Goal: Navigation & Orientation: Go to known website

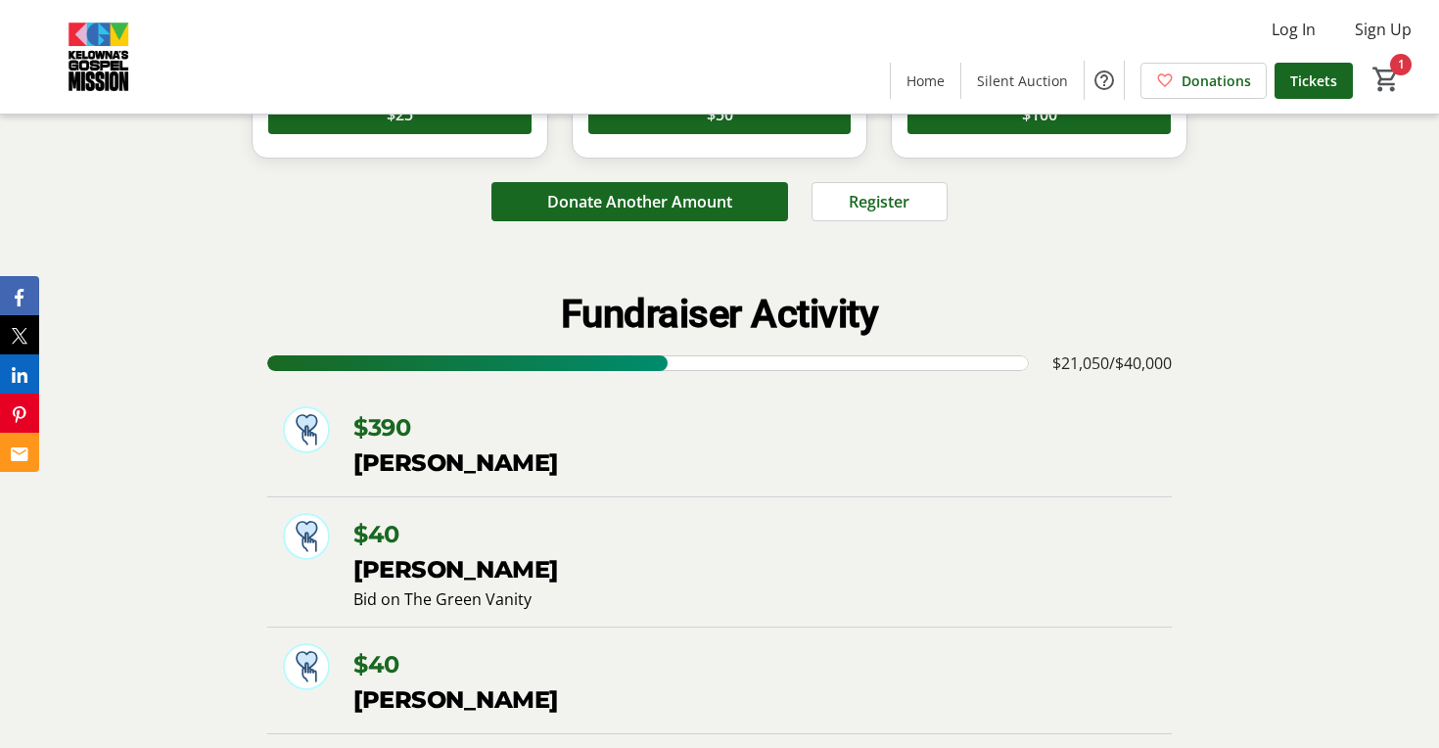
scroll to position [53, 0]
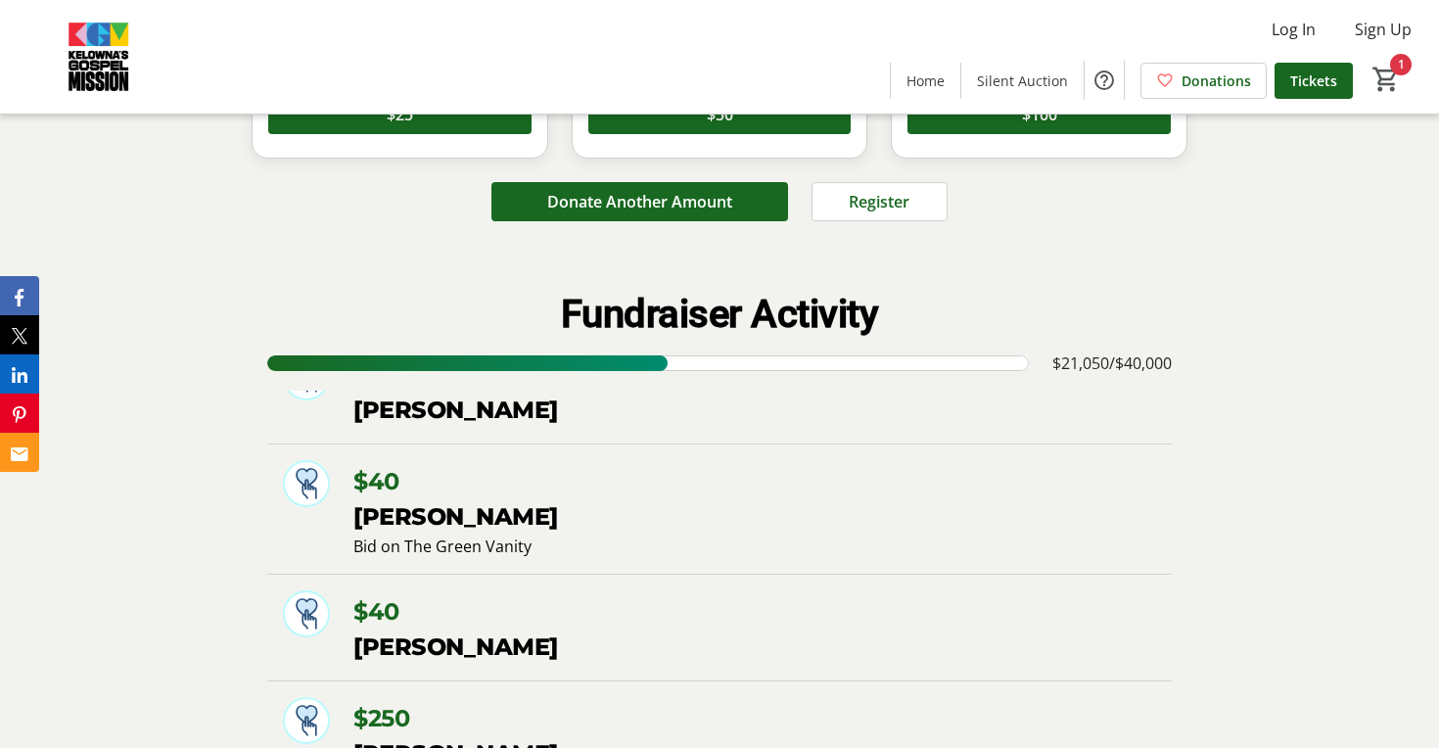
click at [891, 63] on link "Home" at bounding box center [925, 81] width 69 height 36
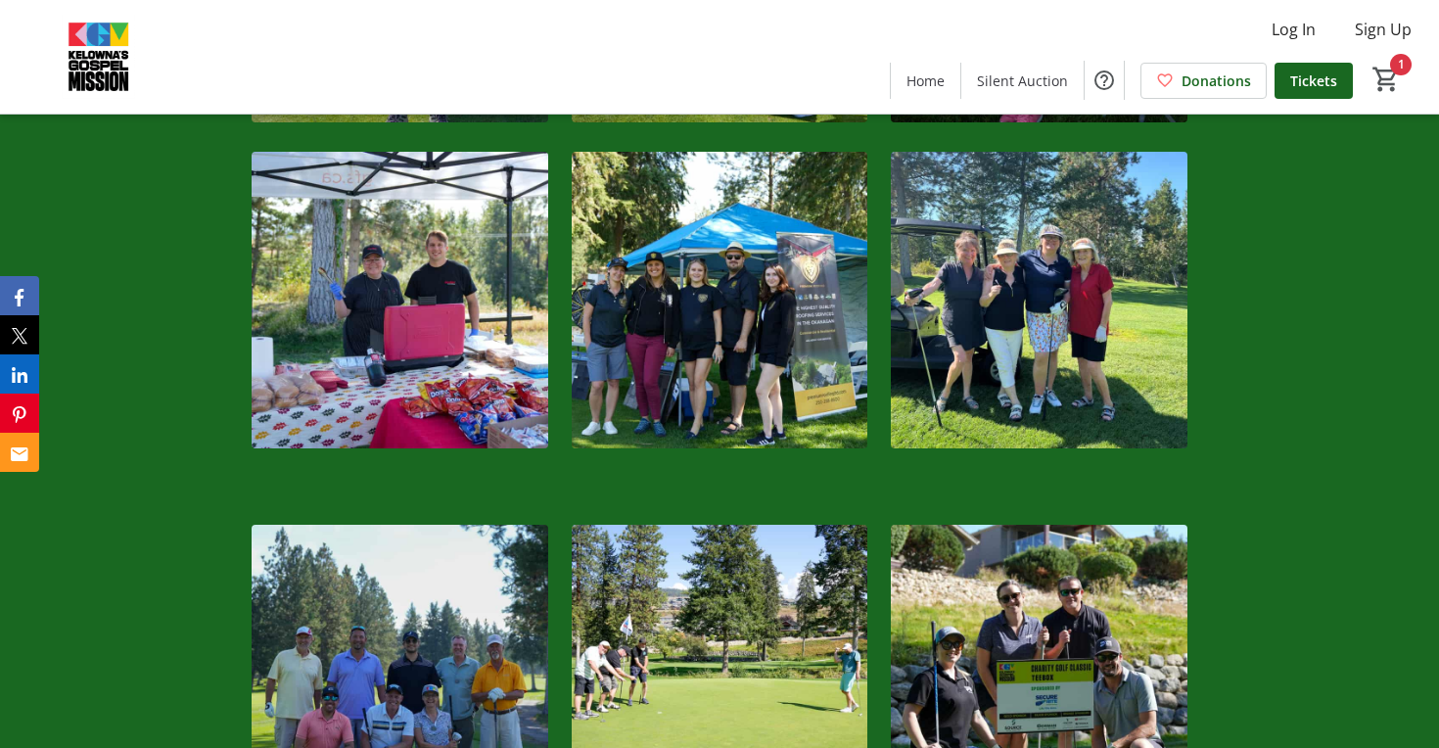
scroll to position [3306, 0]
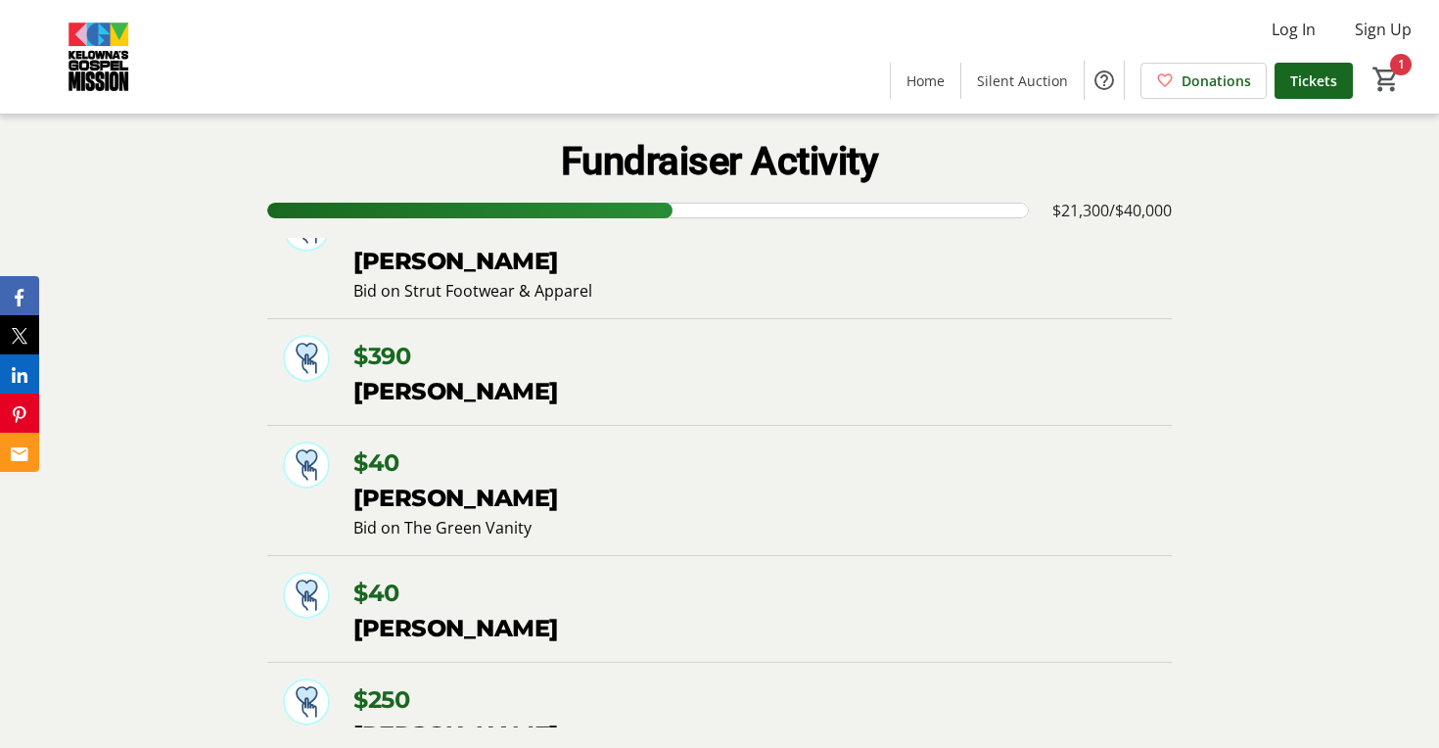
scroll to position [428, 0]
